Goal: Transaction & Acquisition: Purchase product/service

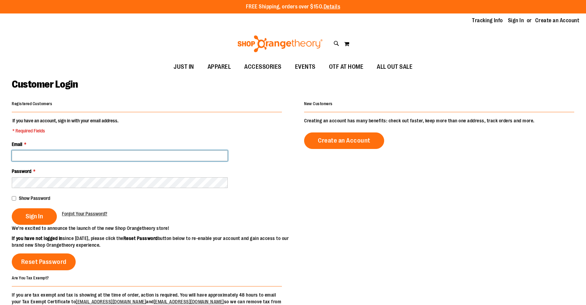
drag, startPoint x: 0, startPoint y: 0, endPoint x: 129, endPoint y: 155, distance: 201.7
click at [129, 155] on input "Email *" at bounding box center [120, 155] width 216 height 11
type input "**********"
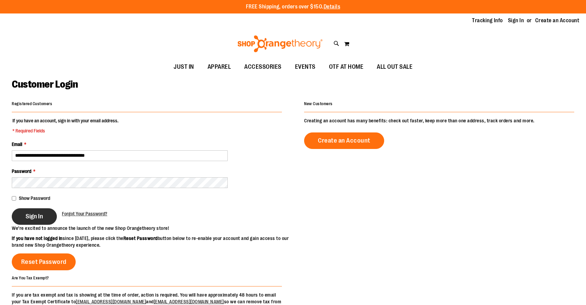
click at [39, 213] on span "Sign In" at bounding box center [35, 215] width 18 height 7
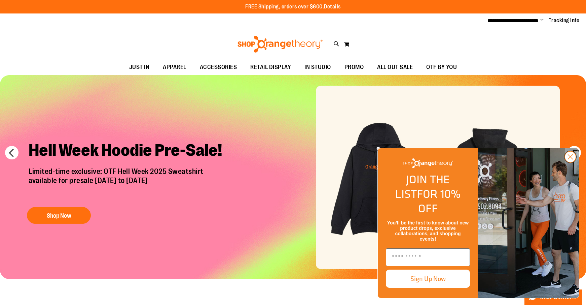
type input "**********"
click at [574, 162] on circle "Close dialog" at bounding box center [570, 156] width 11 height 11
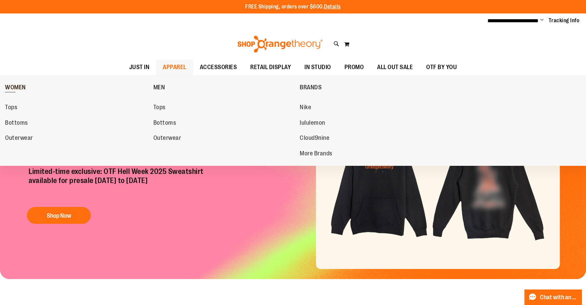
click at [15, 87] on span "WOMEN" at bounding box center [15, 88] width 21 height 8
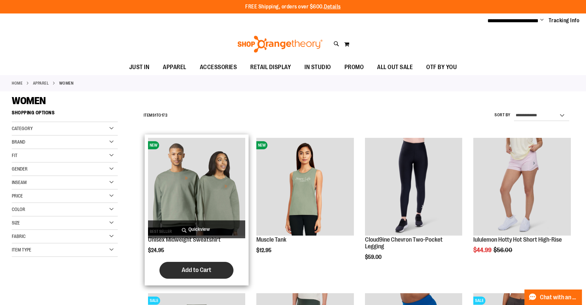
type input "**********"
click at [202, 267] on span "Add to Cart" at bounding box center [197, 269] width 30 height 7
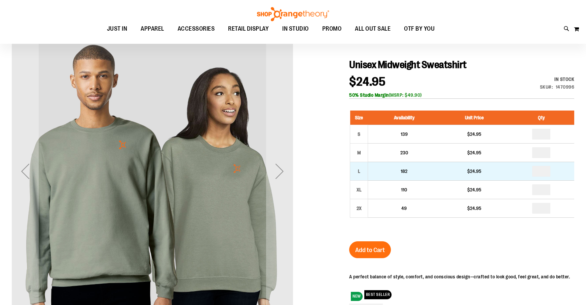
scroll to position [67, 0]
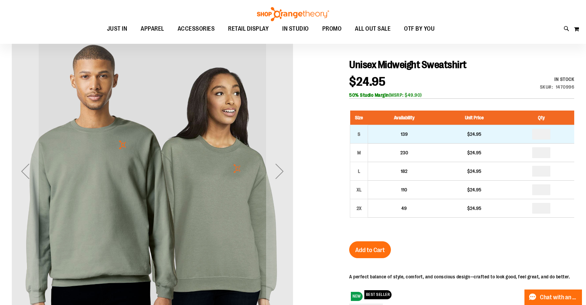
type input "**********"
click at [382, 136] on td "139" at bounding box center [404, 134] width 72 height 19
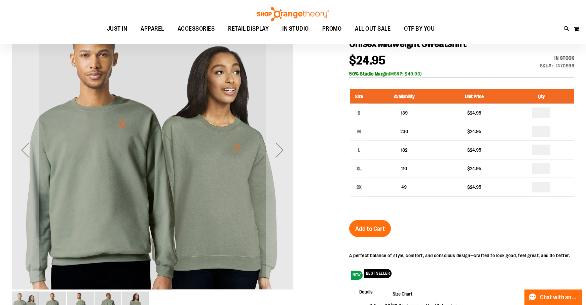
scroll to position [34, 0]
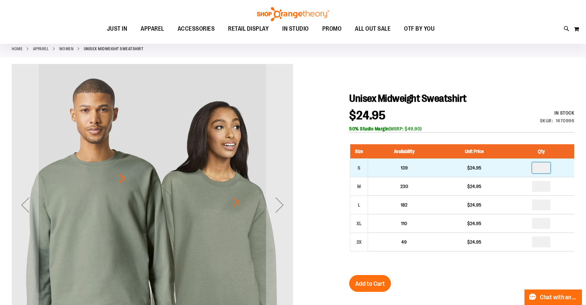
click at [543, 170] on input "number" at bounding box center [542, 167] width 18 height 11
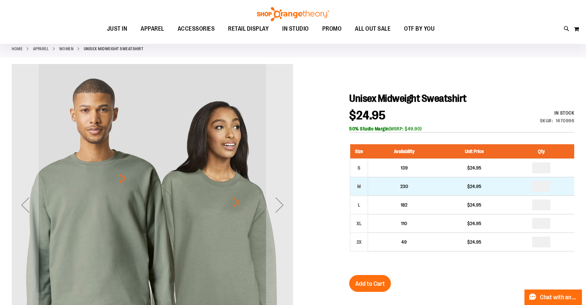
type input "*"
click at [546, 179] on td "*" at bounding box center [542, 186] width 66 height 19
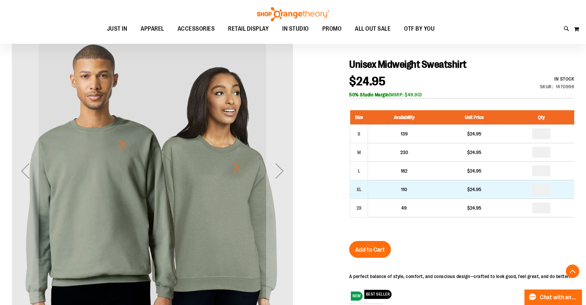
scroll to position [67, 0]
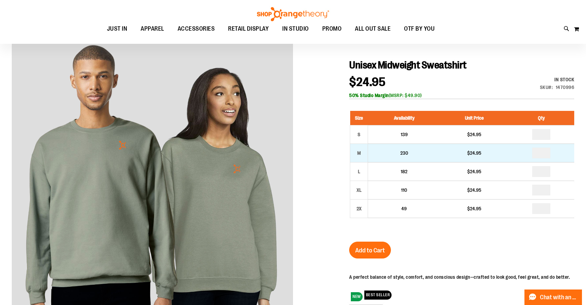
click at [437, 151] on td "230" at bounding box center [404, 152] width 72 height 19
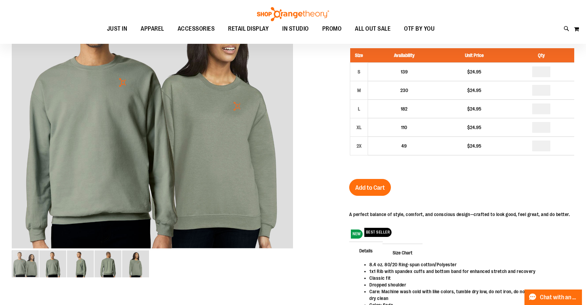
scroll to position [202, 0]
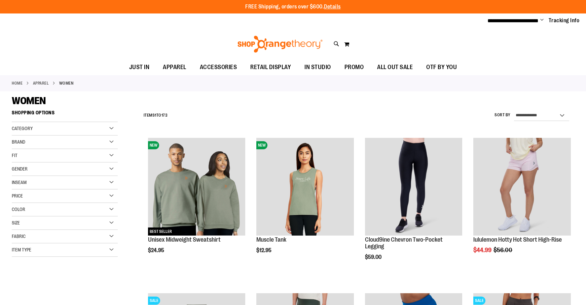
type input "**********"
click at [61, 128] on div "Category" at bounding box center [65, 128] width 106 height 13
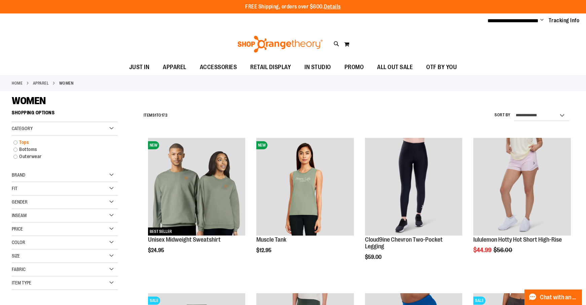
click at [25, 143] on link "Tops" at bounding box center [61, 142] width 102 height 7
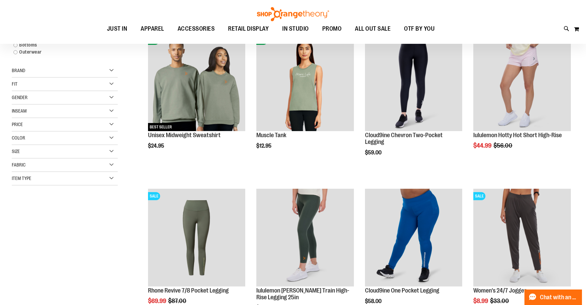
scroll to position [106, 0]
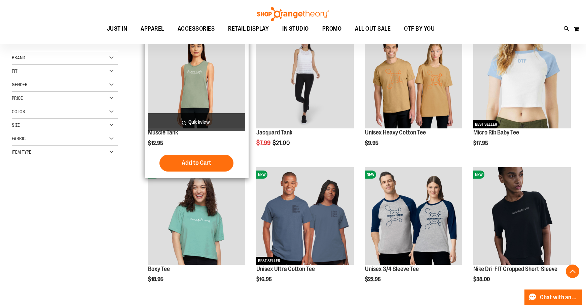
scroll to position [140, 0]
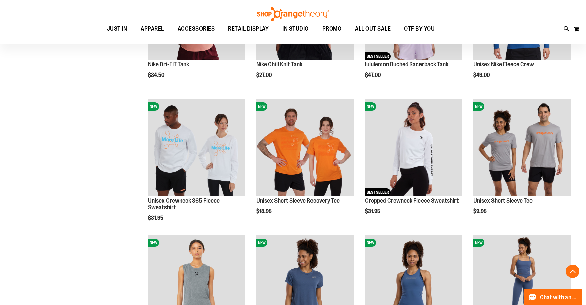
scroll to position [454, 0]
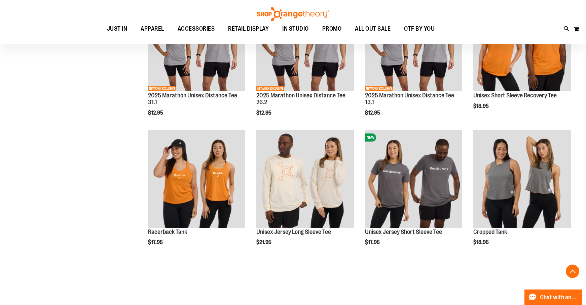
scroll to position [824, 0]
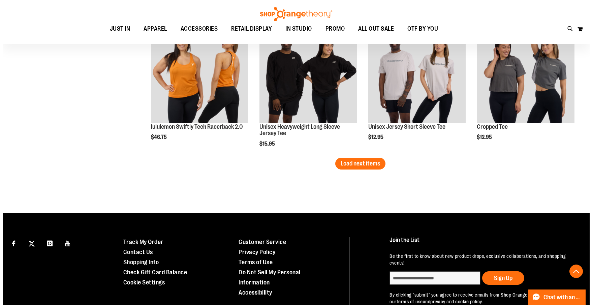
scroll to position [1209, 0]
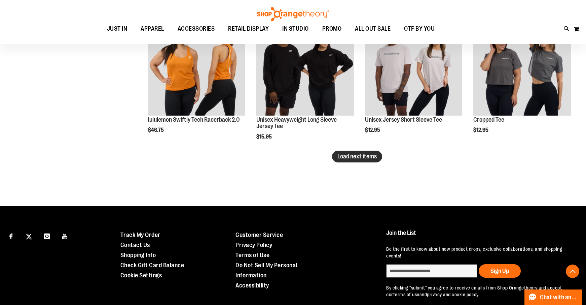
click at [373, 159] on span "Load next items" at bounding box center [357, 156] width 39 height 7
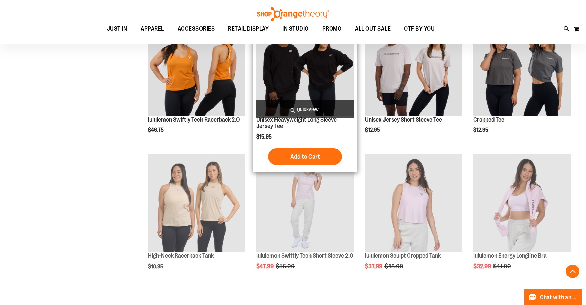
click at [315, 110] on span "Quickview" at bounding box center [306, 109] width 98 height 18
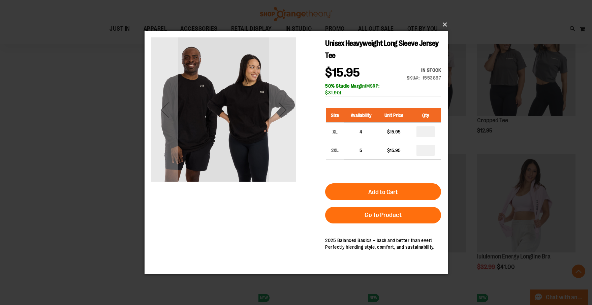
click at [446, 21] on button "×" at bounding box center [297, 24] width 303 height 15
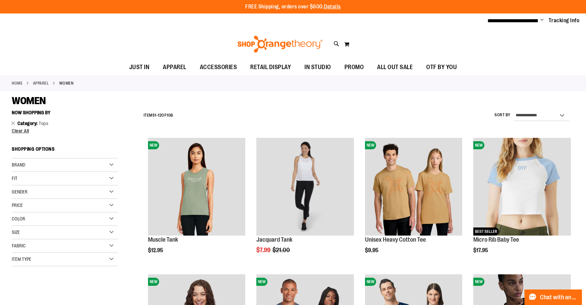
click at [44, 231] on div "Size" at bounding box center [65, 232] width 106 height 13
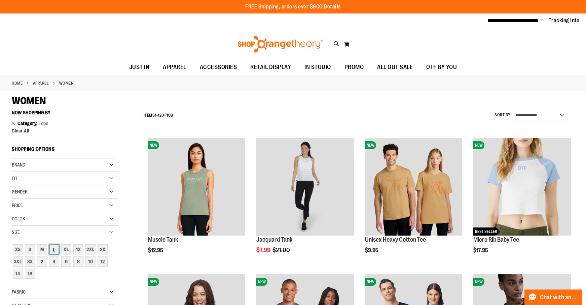
click at [56, 248] on div "L" at bounding box center [54, 249] width 10 height 10
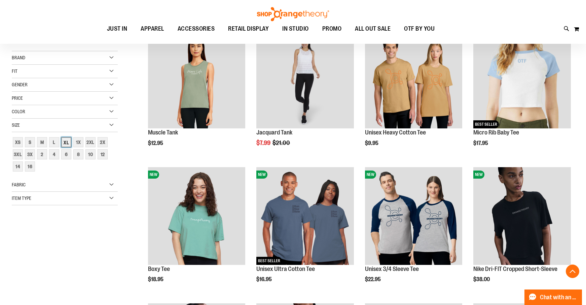
click at [65, 141] on div "XL" at bounding box center [66, 142] width 10 height 10
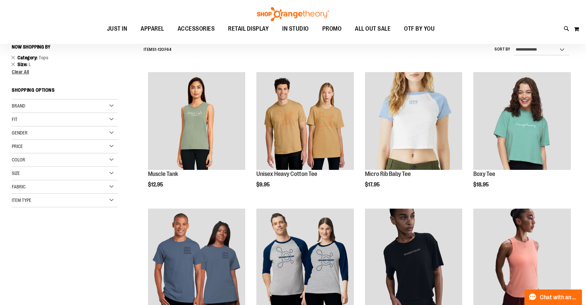
scroll to position [63, 0]
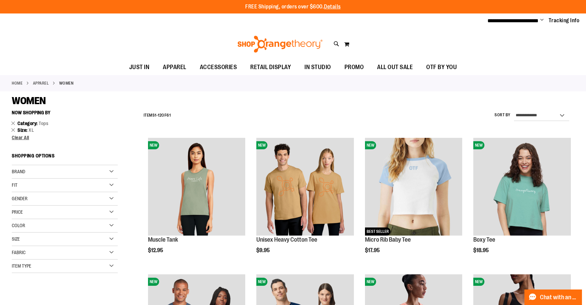
click at [54, 239] on div "Size" at bounding box center [65, 238] width 106 height 13
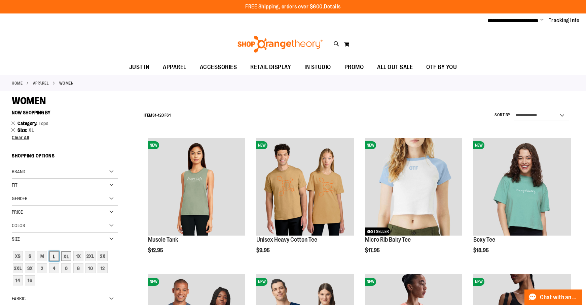
click at [54, 252] on div "L" at bounding box center [54, 256] width 10 height 10
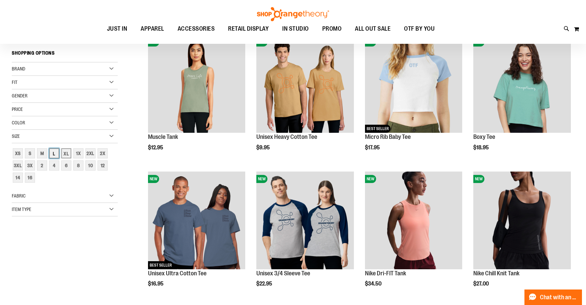
scroll to position [106, 0]
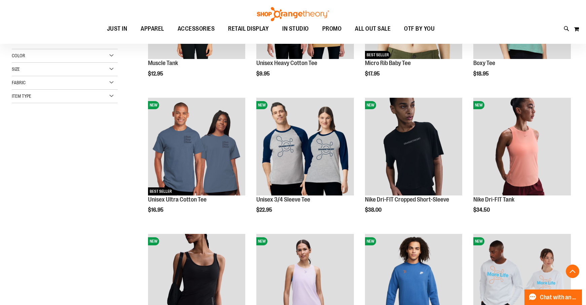
scroll to position [235, 0]
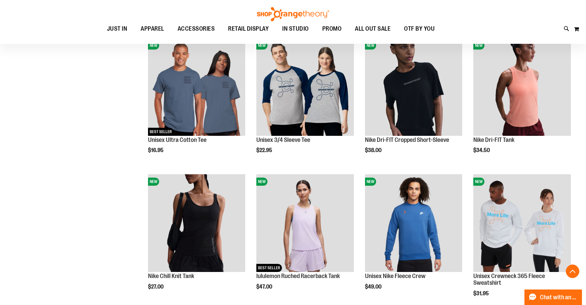
scroll to position [420, 0]
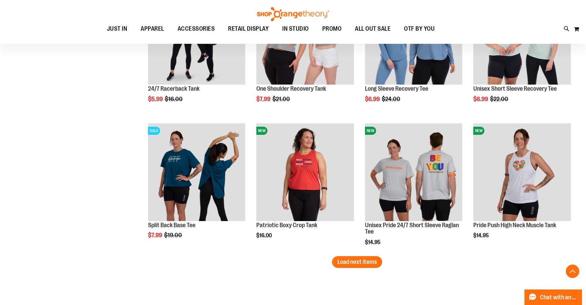
scroll to position [1161, 0]
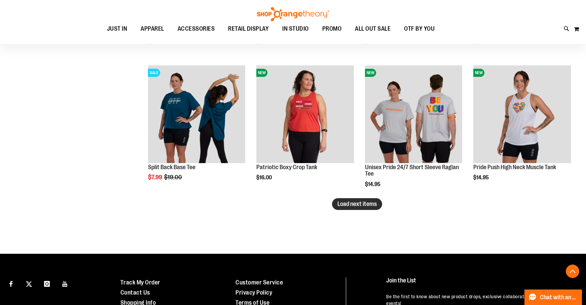
click at [355, 204] on span "Load next items" at bounding box center [357, 203] width 39 height 7
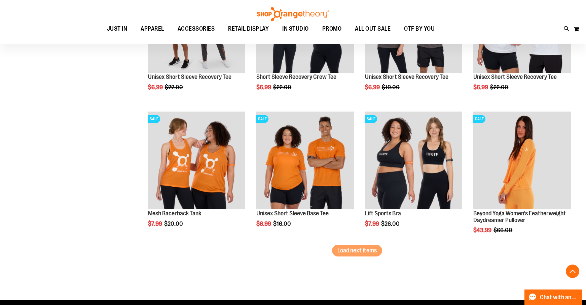
scroll to position [1531, 0]
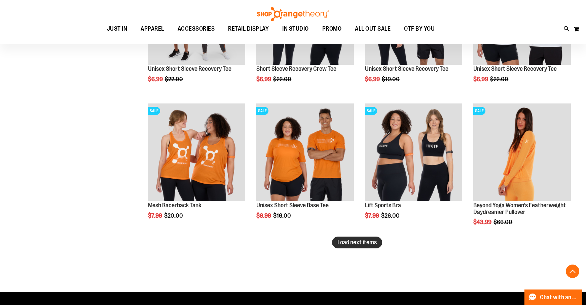
click at [372, 240] on span "Load next items" at bounding box center [357, 242] width 39 height 7
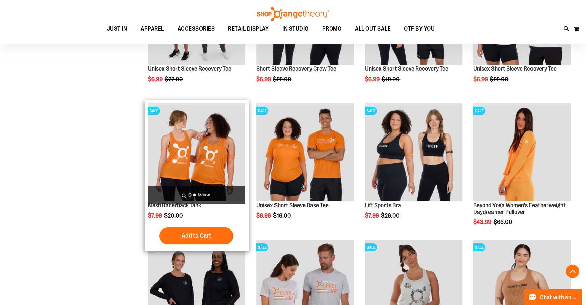
scroll to position [1666, 0]
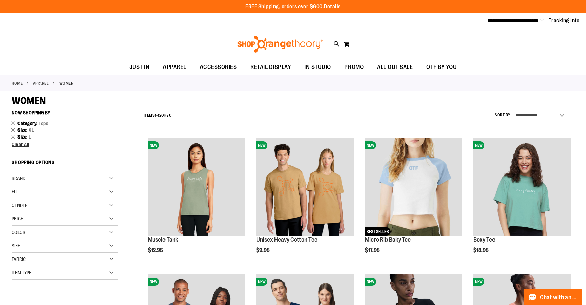
click at [73, 273] on div "Item Type" at bounding box center [65, 272] width 106 height 13
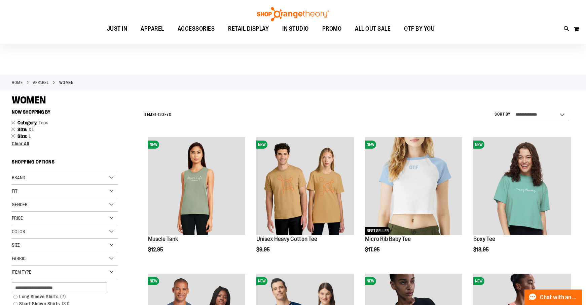
scroll to position [67, 0]
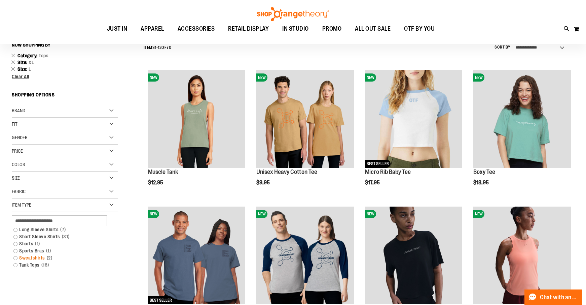
click at [43, 258] on link "Sweatshirts 2 items" at bounding box center [61, 257] width 102 height 7
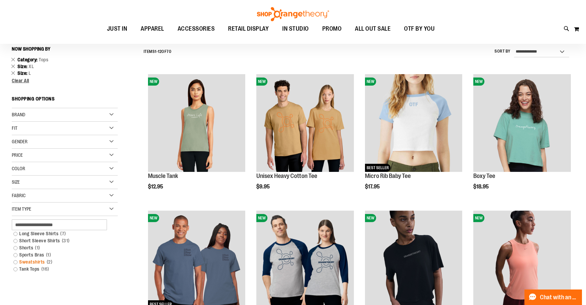
scroll to position [63, 0]
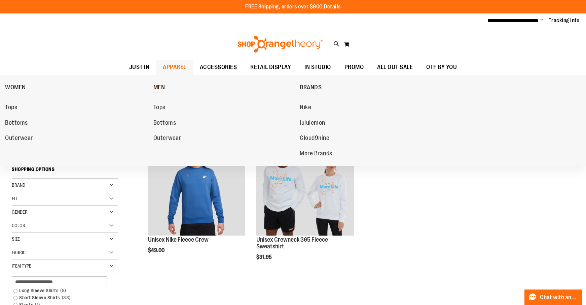
click at [158, 87] on span "MEN" at bounding box center [160, 88] width 12 height 8
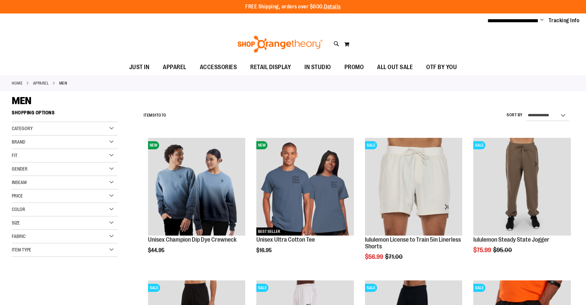
type input "**********"
click at [87, 126] on div "Category" at bounding box center [65, 128] width 106 height 13
click at [23, 140] on link "Tops" at bounding box center [61, 142] width 102 height 7
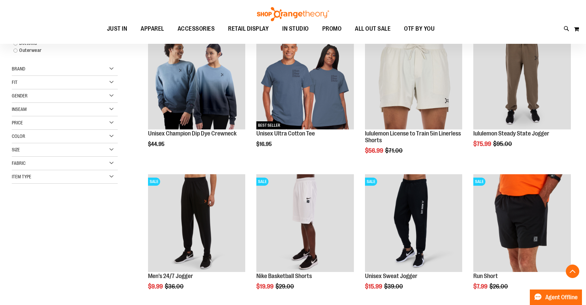
scroll to position [106, 0]
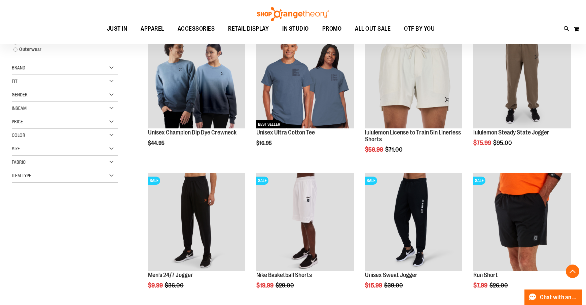
click at [69, 178] on div "Item Type" at bounding box center [65, 175] width 106 height 13
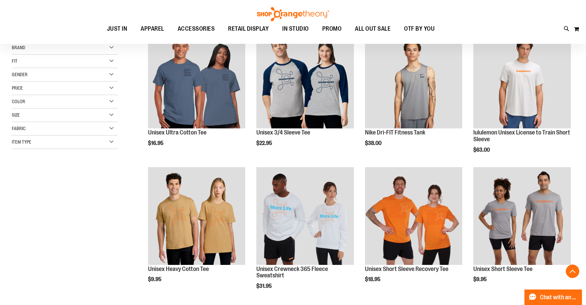
click at [52, 242] on div "**********" at bounding box center [293, 243] width 563 height 487
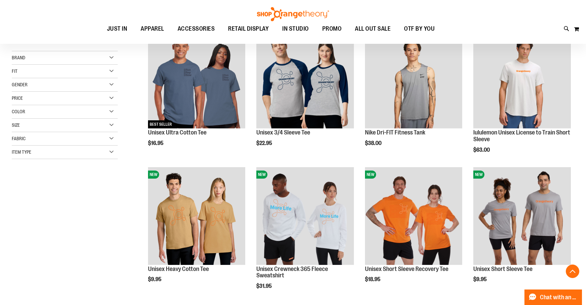
click at [77, 148] on div "Item Type" at bounding box center [65, 151] width 106 height 13
click at [43, 190] on link "Sweatshirts 1 item" at bounding box center [61, 190] width 102 height 7
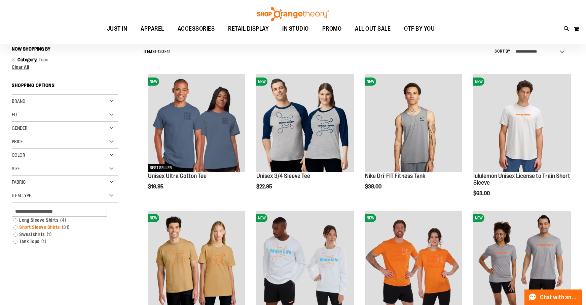
scroll to position [63, 0]
